Goal: Register for event/course

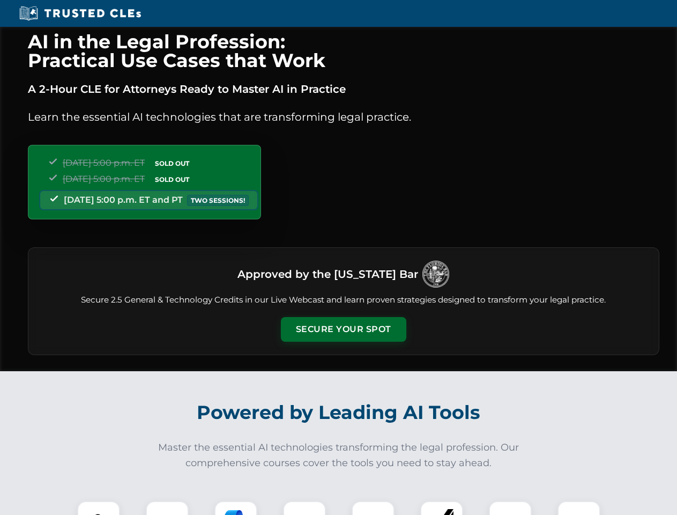
click at [343, 329] on button "Secure Your Spot" at bounding box center [344, 329] width 126 height 25
click at [99, 508] on img at bounding box center [98, 522] width 31 height 31
